Goal: Check status: Check status

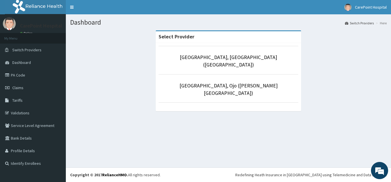
click at [231, 62] on li "[GEOGRAPHIC_DATA], [GEOGRAPHIC_DATA] ([GEOGRAPHIC_DATA])" at bounding box center [229, 60] width 140 height 28
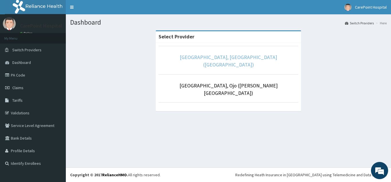
click at [213, 56] on link "[GEOGRAPHIC_DATA], [GEOGRAPHIC_DATA] ([GEOGRAPHIC_DATA])" at bounding box center [228, 61] width 97 height 14
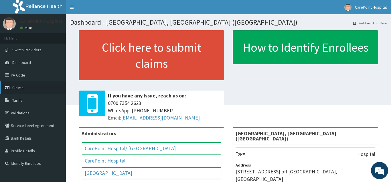
click at [16, 88] on span "Claims" at bounding box center [17, 87] width 11 height 5
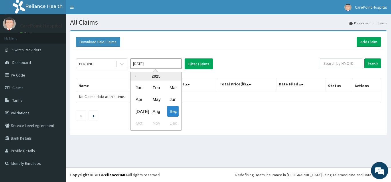
click at [176, 65] on input "Sep 2025" at bounding box center [156, 63] width 52 height 10
click at [157, 113] on div "Aug" at bounding box center [155, 111] width 11 height 11
type input "Aug 2025"
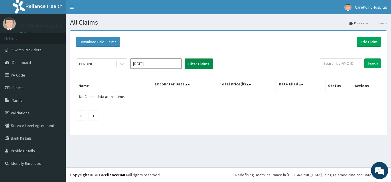
click at [201, 67] on button "Filter Claims" at bounding box center [199, 63] width 28 height 11
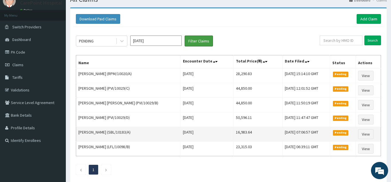
scroll to position [29, 0]
